Goal: Task Accomplishment & Management: Manage account settings

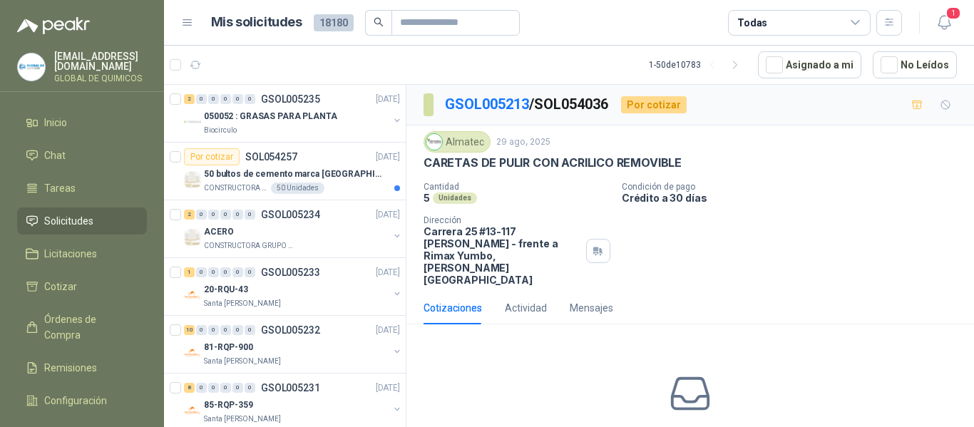
scroll to position [1839, 0]
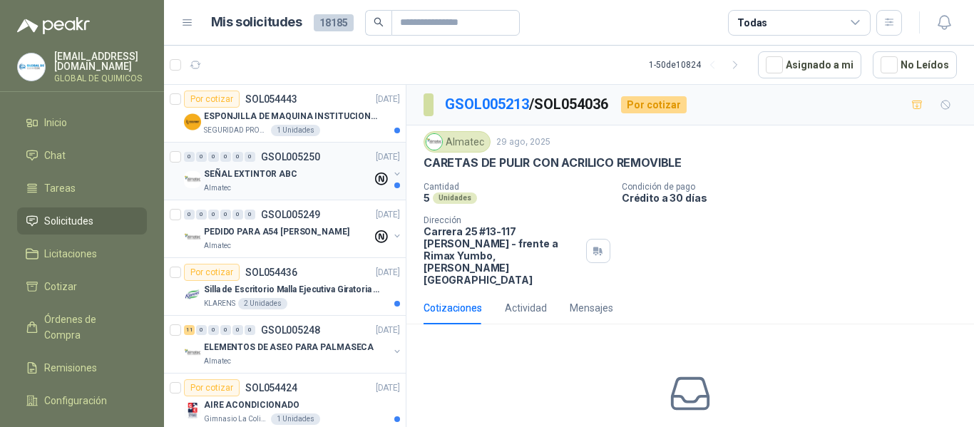
click at [392, 173] on button "button" at bounding box center [397, 173] width 11 height 11
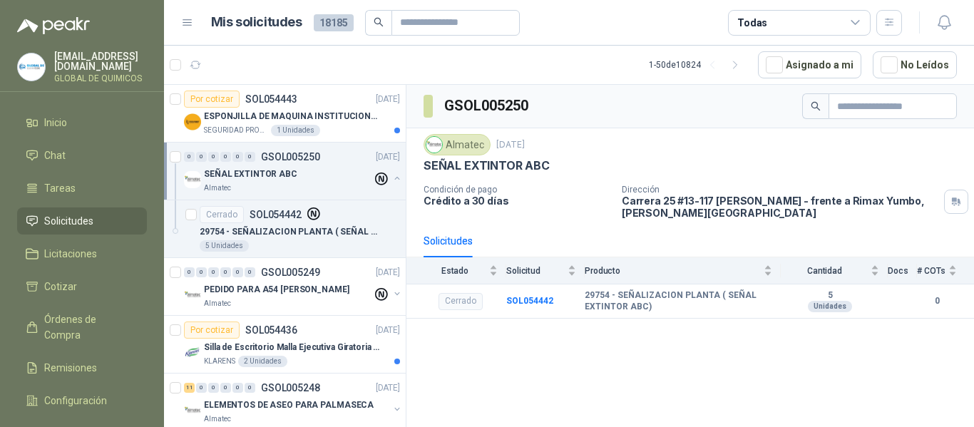
click at [844, 19] on div "Todas" at bounding box center [799, 23] width 143 height 26
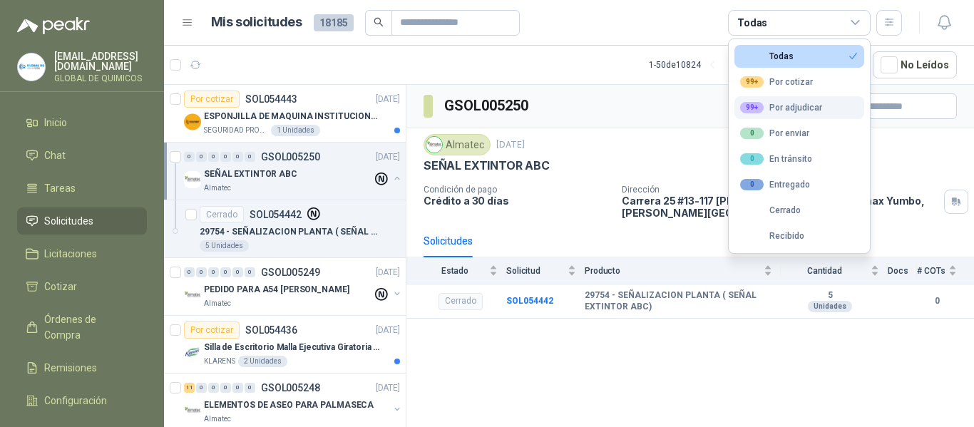
click at [793, 107] on div "99+ Por adjudicar" at bounding box center [781, 107] width 82 height 11
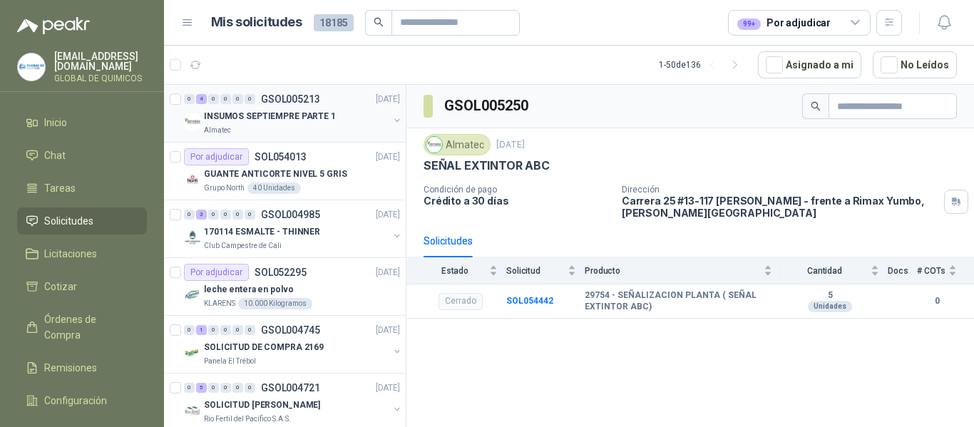
click at [390, 112] on div "INSUMOS SEPTIEMPRE PARTE 1 Almatec" at bounding box center [293, 122] width 219 height 29
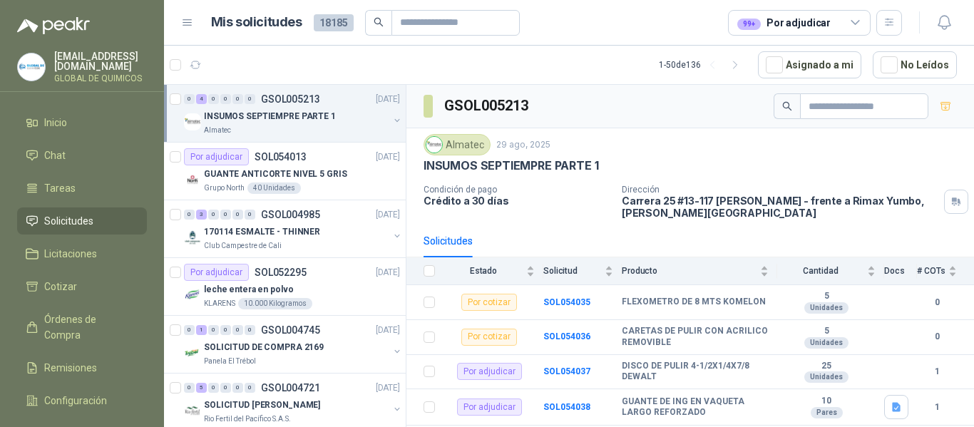
click at [68, 220] on span "Solicitudes" at bounding box center [68, 221] width 49 height 16
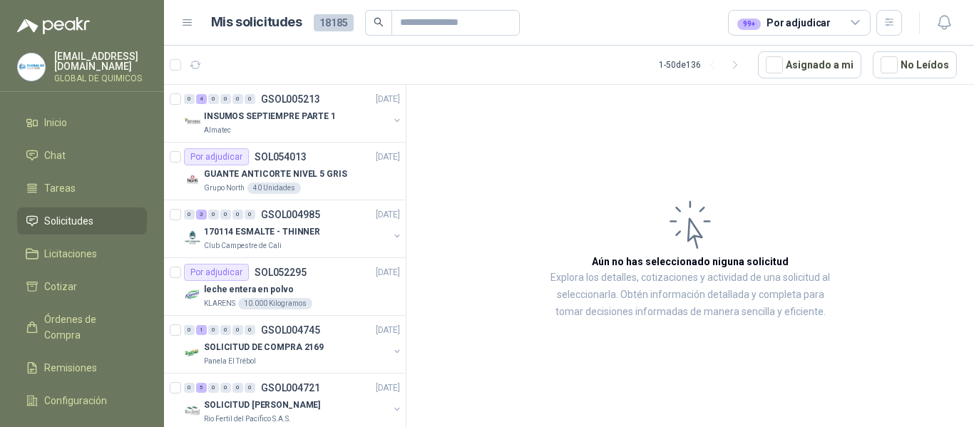
click at [851, 23] on icon at bounding box center [855, 22] width 13 height 13
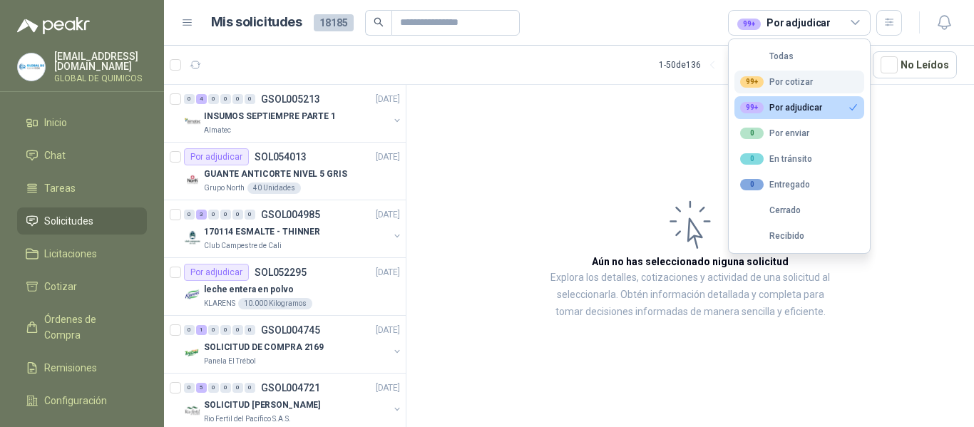
click at [808, 71] on button "99+ Por cotizar" at bounding box center [800, 82] width 130 height 23
click at [806, 98] on button "99+ Por adjudicar" at bounding box center [800, 107] width 130 height 23
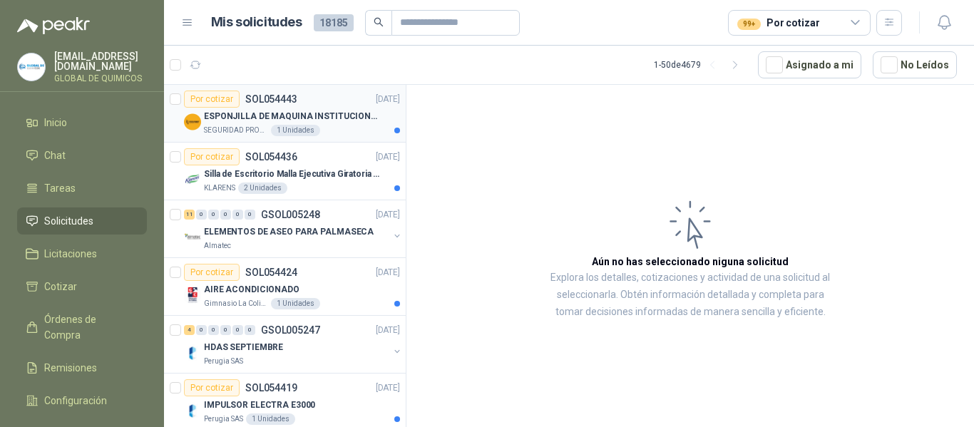
click at [306, 116] on p "ESPONJILLA DE MAQUINA INSTITUCIONAL-NEGRA X 12 UNIDADES" at bounding box center [293, 117] width 178 height 14
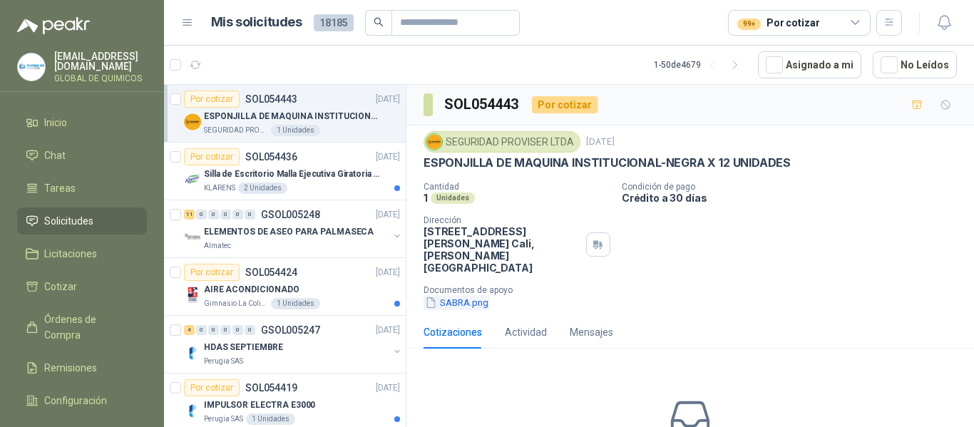
click at [471, 295] on button "SABRA.png" at bounding box center [457, 302] width 66 height 15
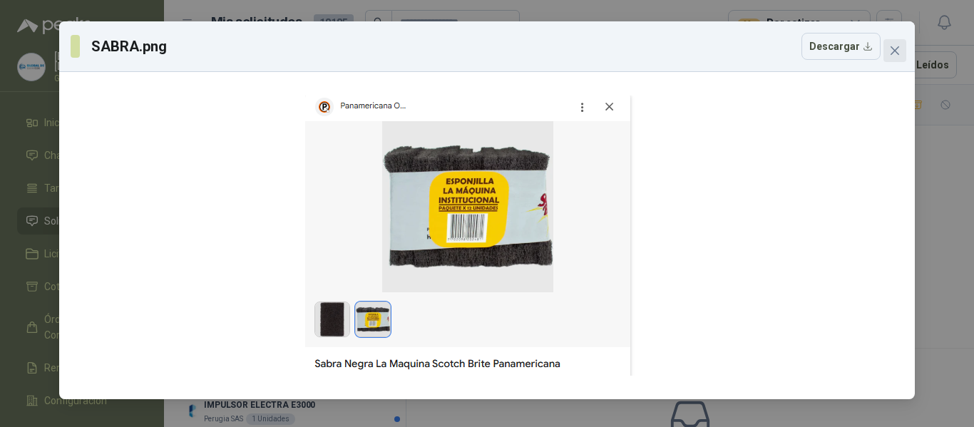
click at [891, 51] on icon "close" at bounding box center [894, 50] width 11 height 11
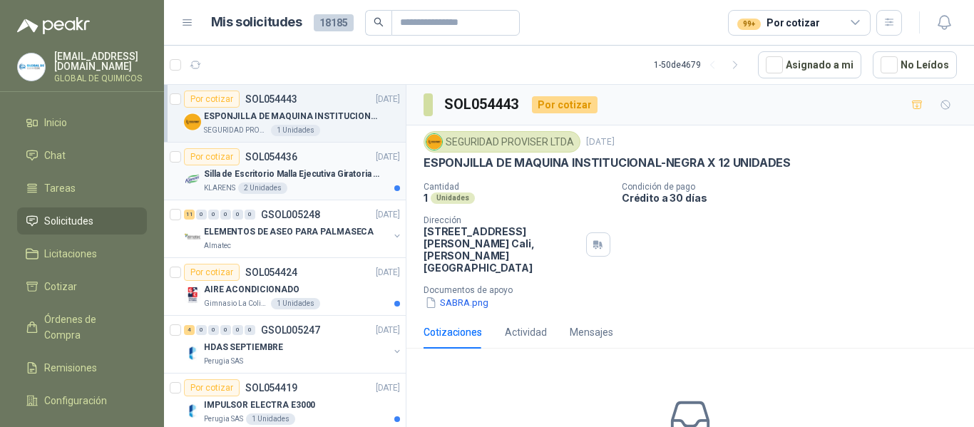
click at [310, 163] on div "Por cotizar SOL054436 01/09/25" at bounding box center [292, 156] width 216 height 17
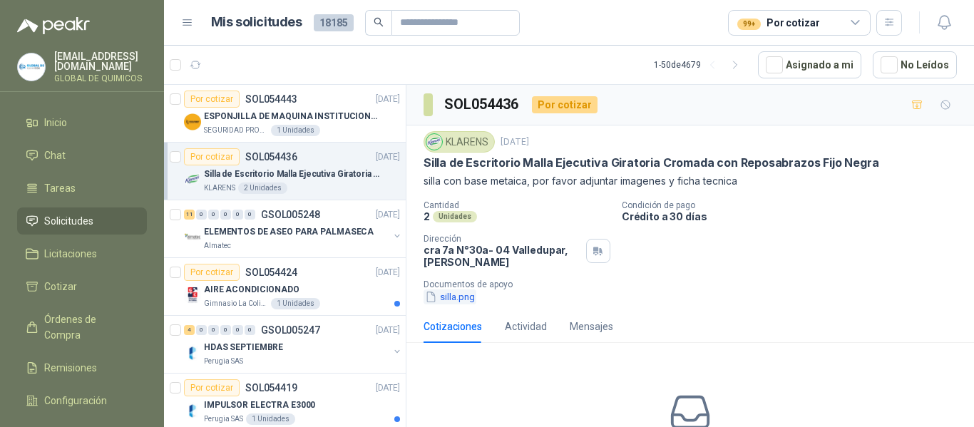
click at [466, 300] on button "silla.png" at bounding box center [450, 297] width 53 height 15
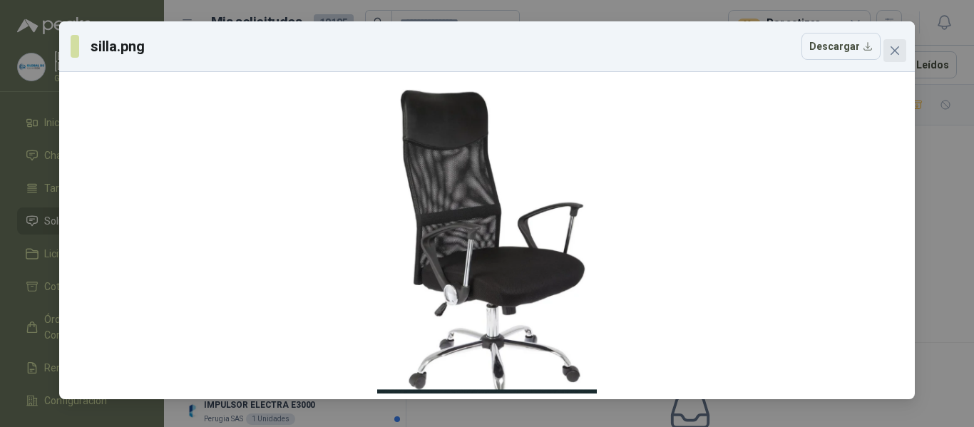
click at [891, 53] on icon "close" at bounding box center [894, 50] width 11 height 11
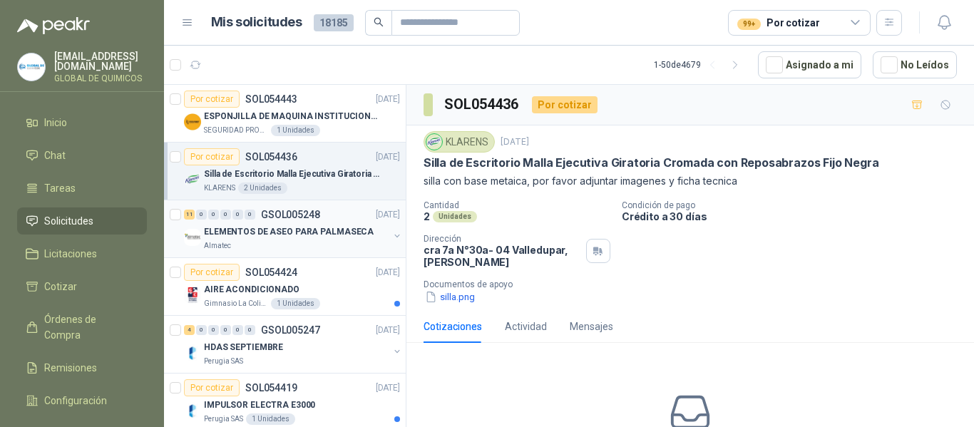
click at [337, 241] on div "Almatec" at bounding box center [296, 245] width 185 height 11
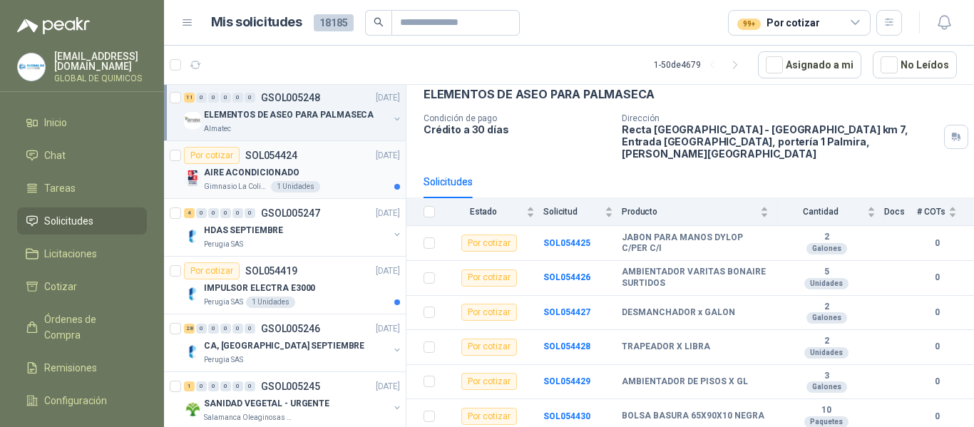
scroll to position [143, 0]
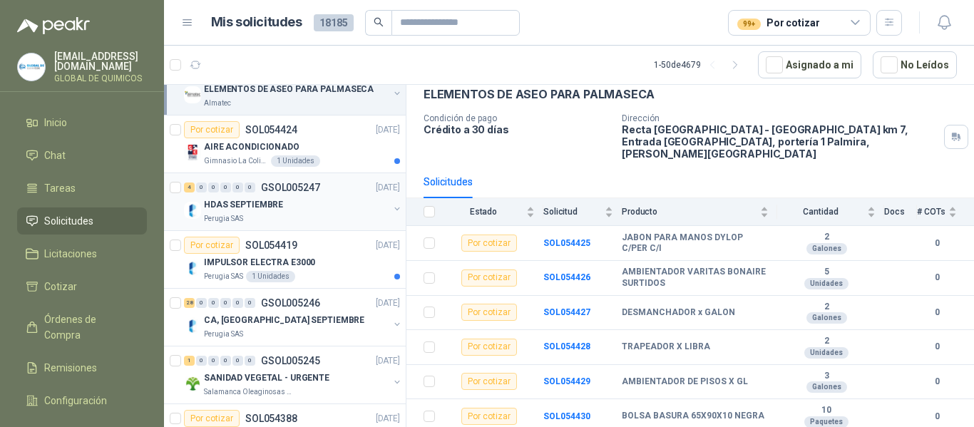
click at [392, 210] on button "button" at bounding box center [397, 208] width 11 height 11
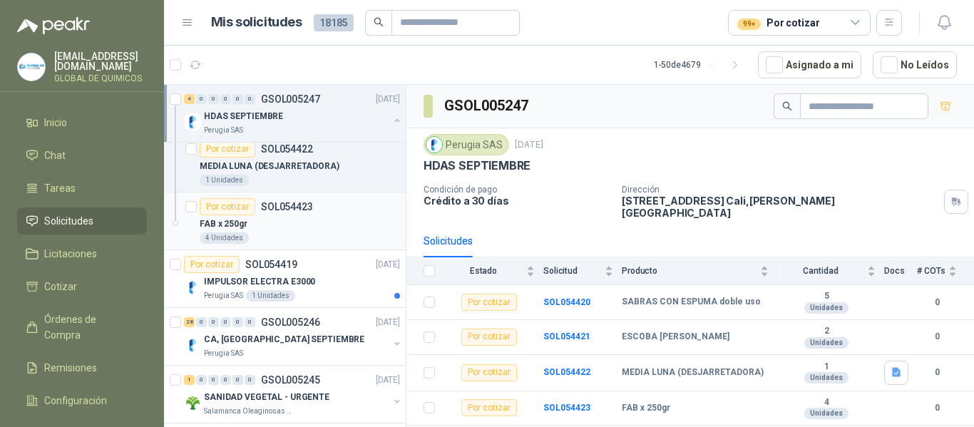
scroll to position [357, 0]
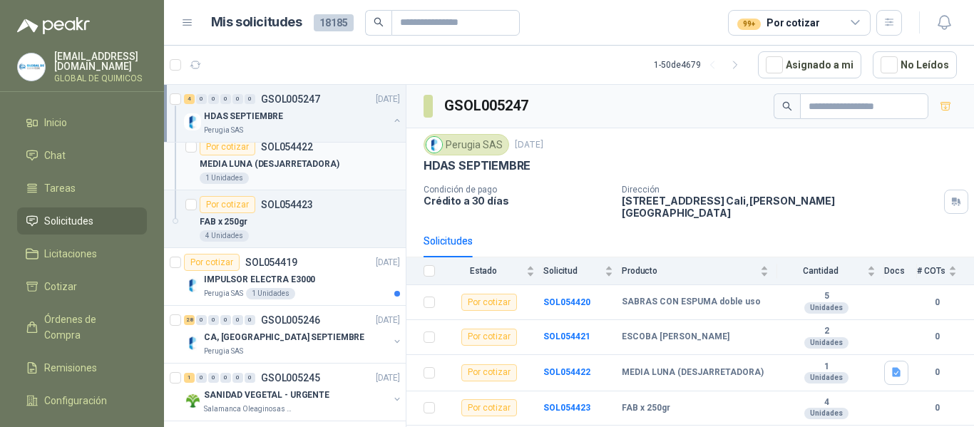
click at [339, 170] on div "MEDIA LUNA (DESJARRETADORA)" at bounding box center [300, 163] width 200 height 17
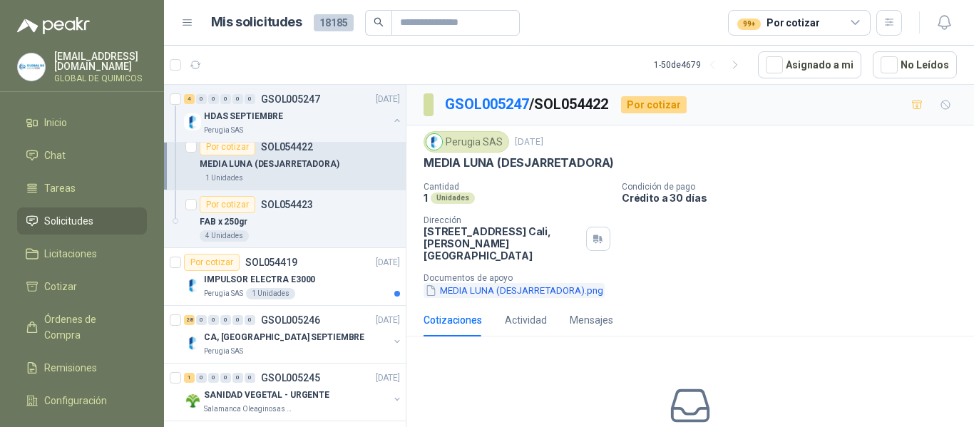
click at [529, 283] on button "MEDIA LUNA (DESJARRETADORA).png" at bounding box center [514, 290] width 181 height 15
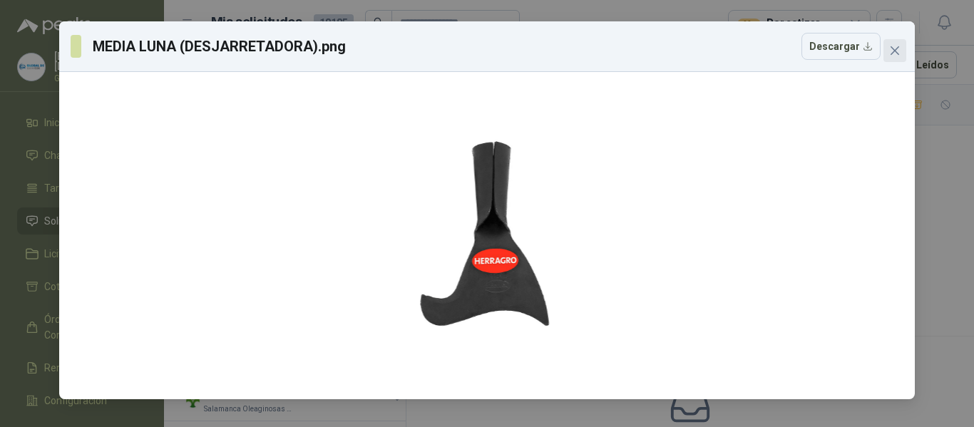
click at [901, 40] on button "Close" at bounding box center [895, 50] width 23 height 23
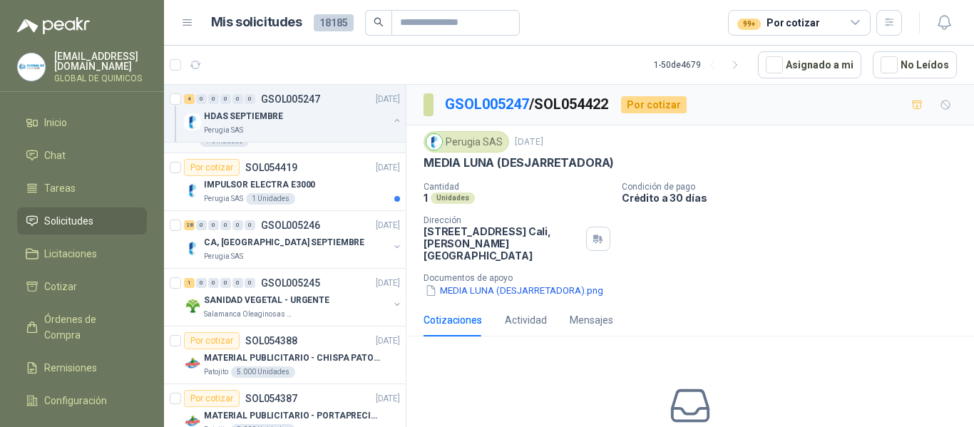
scroll to position [499, 0]
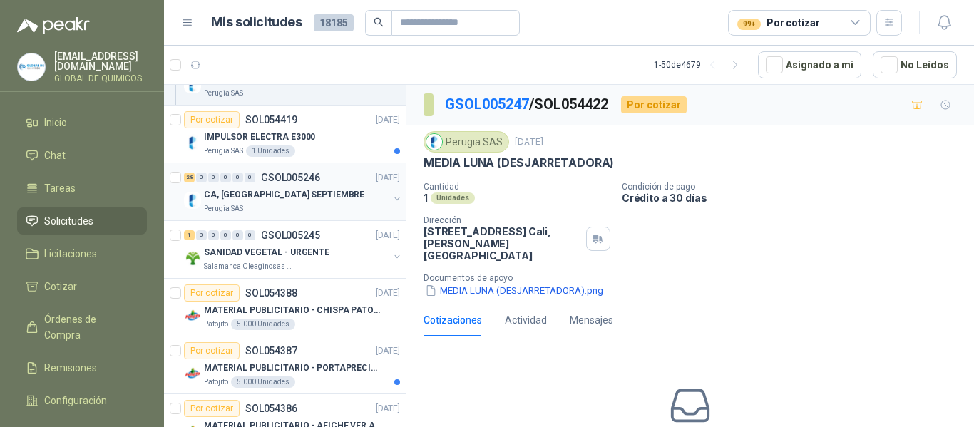
click at [351, 175] on div "28 0 0 0 0 0 GSOL005246 01/09/25" at bounding box center [293, 177] width 219 height 17
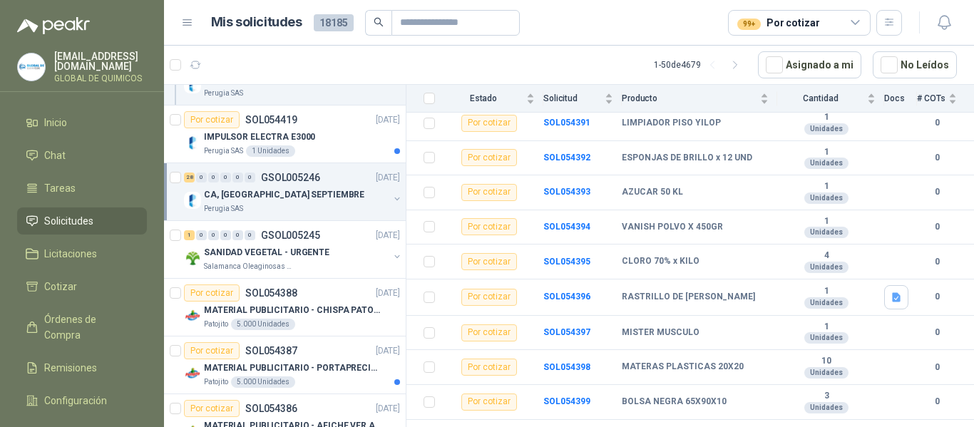
scroll to position [285, 0]
